Goal: Task Accomplishment & Management: Manage account settings

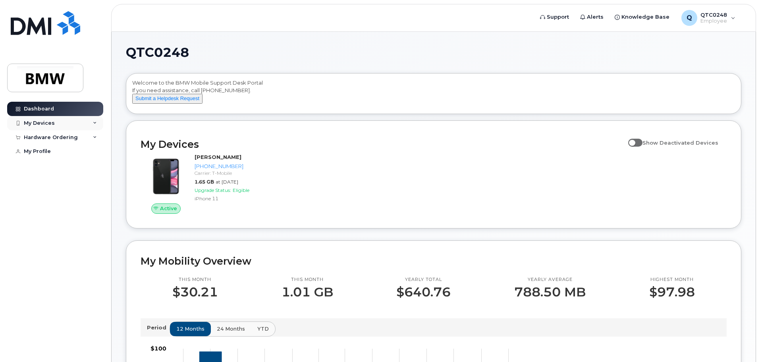
click at [55, 122] on div "My Devices" at bounding box center [55, 123] width 96 height 14
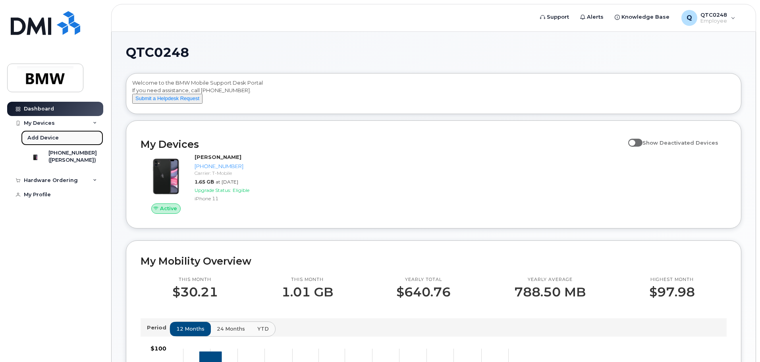
click at [45, 138] on div "Add Device" at bounding box center [42, 137] width 31 height 7
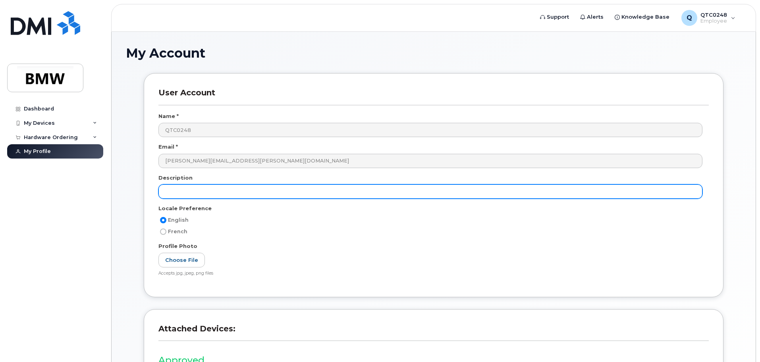
click at [232, 194] on input "text" at bounding box center [430, 191] width 544 height 14
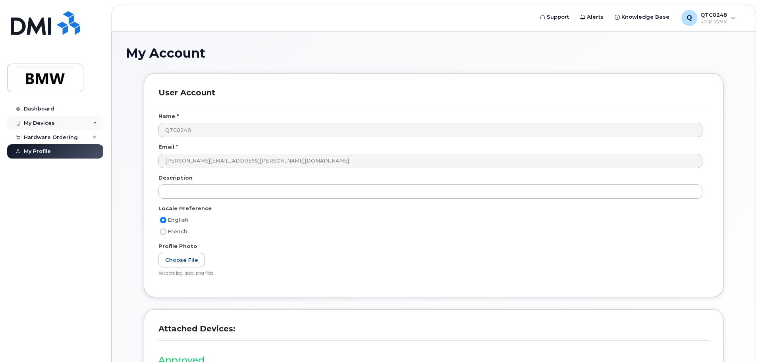
click at [65, 124] on div "My Devices" at bounding box center [55, 123] width 96 height 14
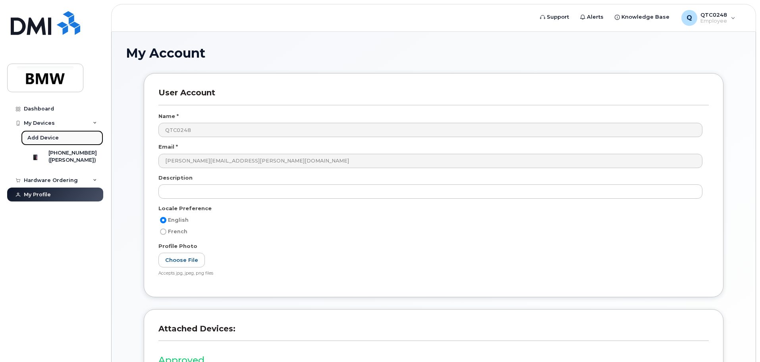
click at [38, 137] on div "Add Device" at bounding box center [42, 137] width 31 height 7
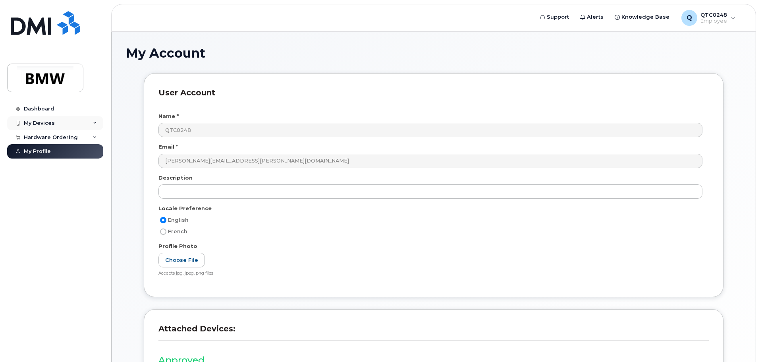
click at [39, 124] on div "My Devices" at bounding box center [39, 123] width 31 height 6
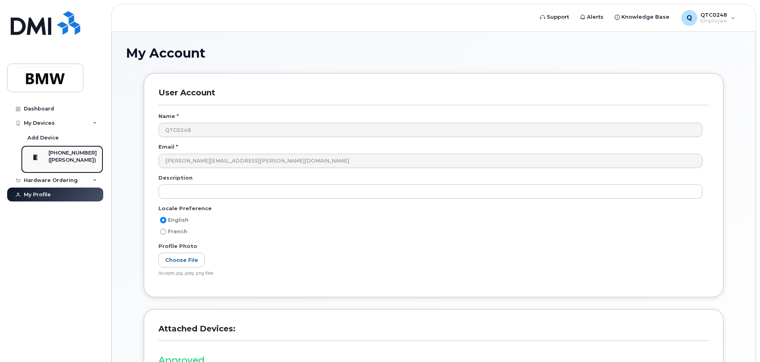
click at [67, 154] on div "[PHONE_NUMBER]" at bounding box center [72, 152] width 48 height 7
